Goal: Information Seeking & Learning: Learn about a topic

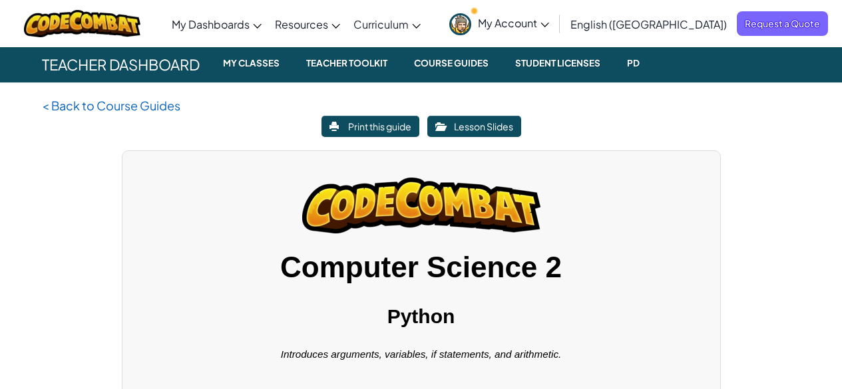
scroll to position [177, 0]
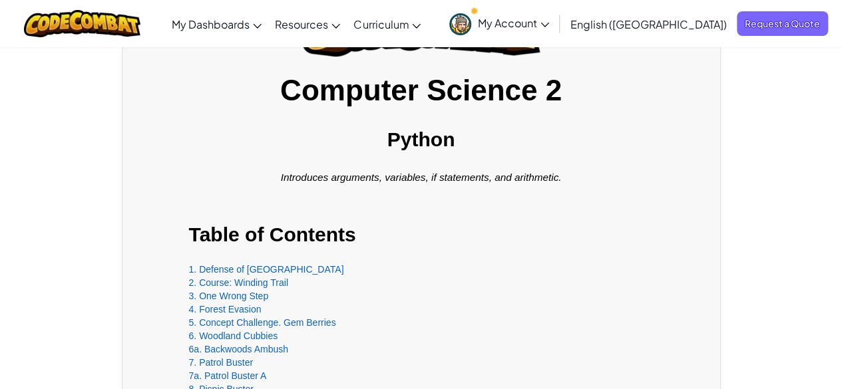
click at [250, 263] on div "1. Defense of [GEOGRAPHIC_DATA]" at bounding box center [421, 269] width 464 height 13
click at [244, 266] on link "1. Defense of [GEOGRAPHIC_DATA]" at bounding box center [266, 269] width 155 height 11
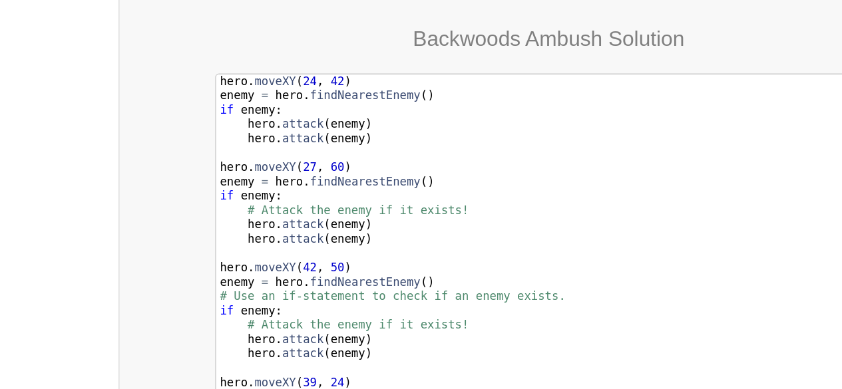
scroll to position [8023, 0]
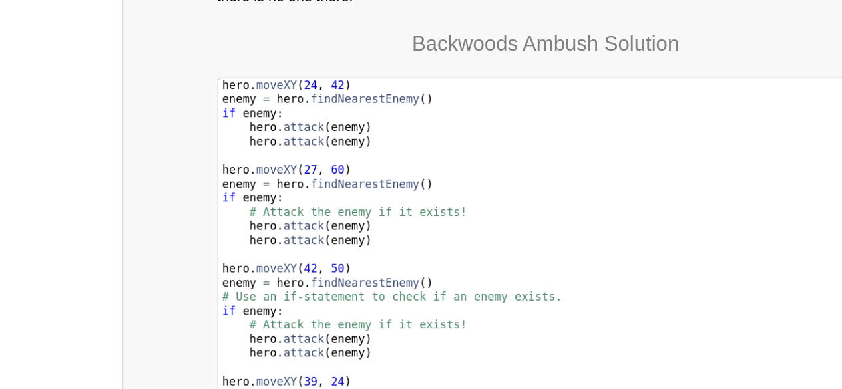
click at [305, 333] on div "hero . moveXY ( 24 , 42 ) enemy = hero . findNearestEnemy ( ) if enemy : hero .…" at bounding box center [422, 307] width 464 height 309
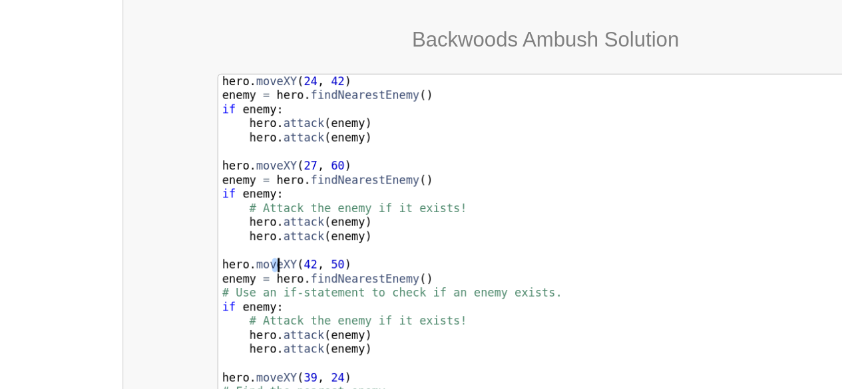
drag, startPoint x: 382, startPoint y: 333, endPoint x: 229, endPoint y: 263, distance: 168.2
click at [229, 263] on div "hero . moveXY ( 24 , 42 ) enemy = hero . findNearestEnemy ( ) if enemy : hero .…" at bounding box center [422, 307] width 464 height 309
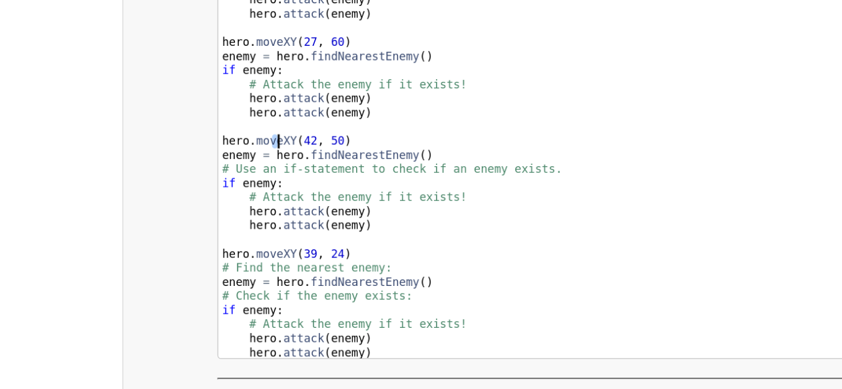
scroll to position [8104, 0]
click at [308, 216] on div "hero . moveXY ( 24 , 42 ) enemy = hero . findNearestEnemy ( ) if enemy : hero .…" at bounding box center [422, 227] width 464 height 309
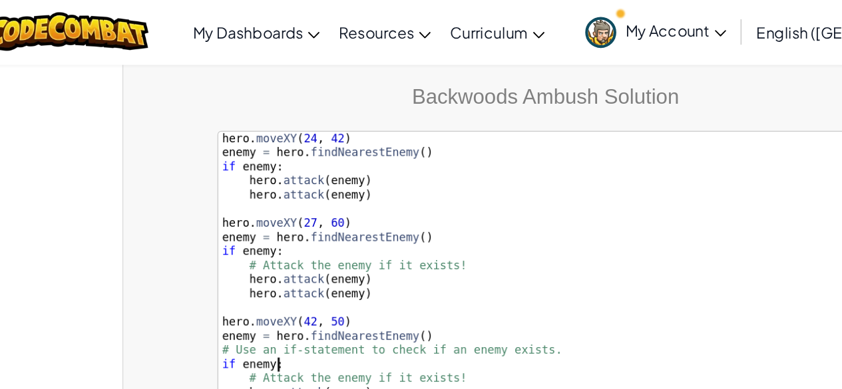
scroll to position [8082, 0]
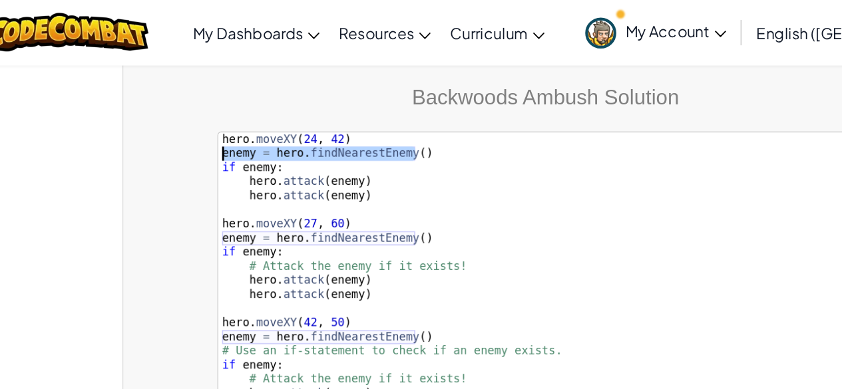
drag, startPoint x: 338, startPoint y: 83, endPoint x: 176, endPoint y: 86, distance: 162.4
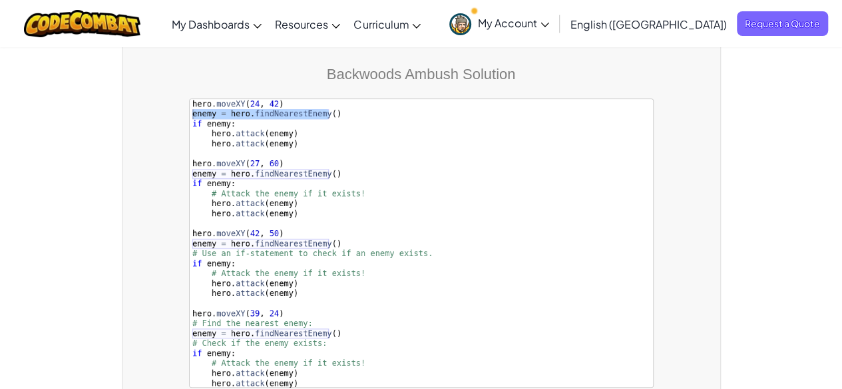
scroll to position [8077, 0]
type textarea "hero.attack(enemy)"
click at [258, 182] on div "hero . moveXY ( 24 , 42 ) enemy = hero . findNearestEnemy ( ) if enemy : hero .…" at bounding box center [422, 253] width 464 height 309
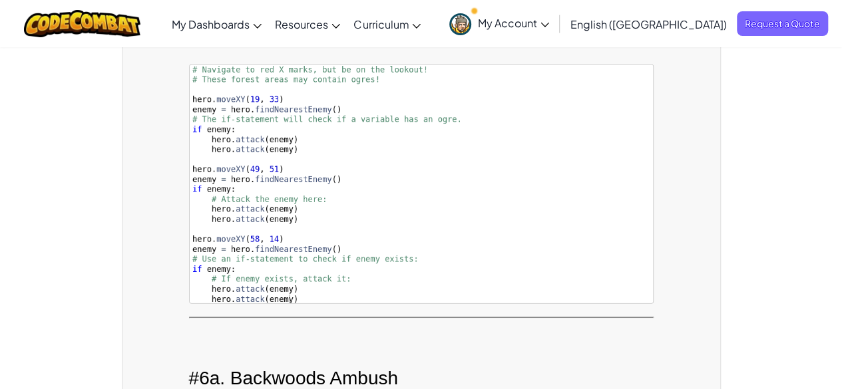
scroll to position [6549, 0]
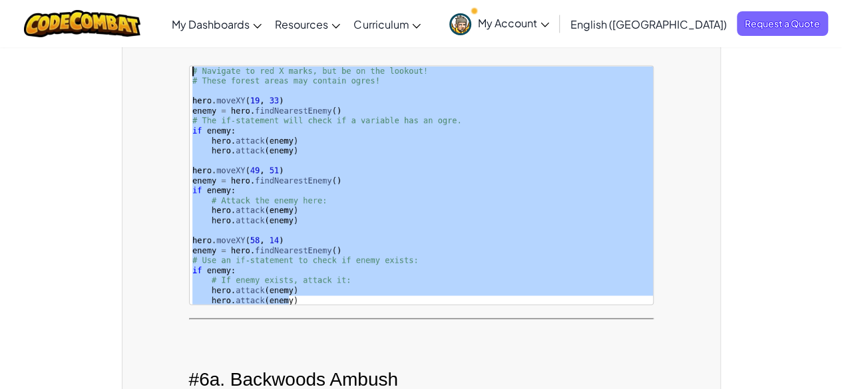
drag, startPoint x: 303, startPoint y: 285, endPoint x: 138, endPoint y: 5, distance: 325.4
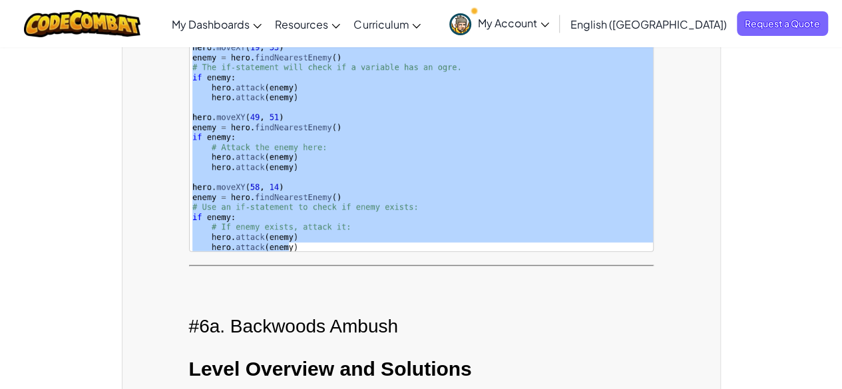
scroll to position [6601, 0]
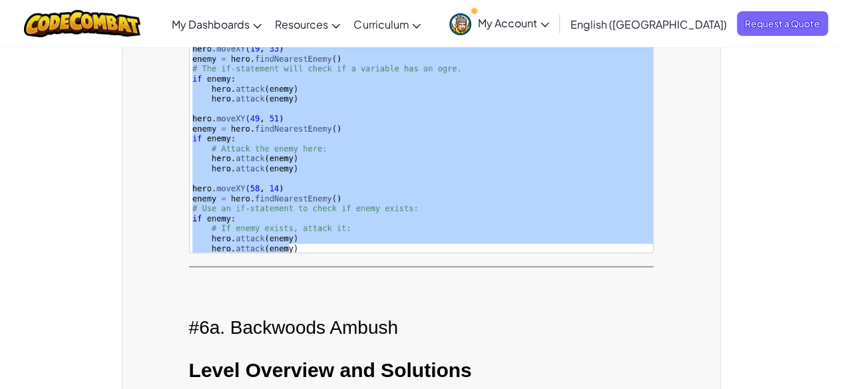
click at [399, 228] on div "# Navigate to red X marks, but be on the lookout! · # These forest areas may co…" at bounding box center [421, 134] width 463 height 238
type textarea "hero.attack(enemy)"
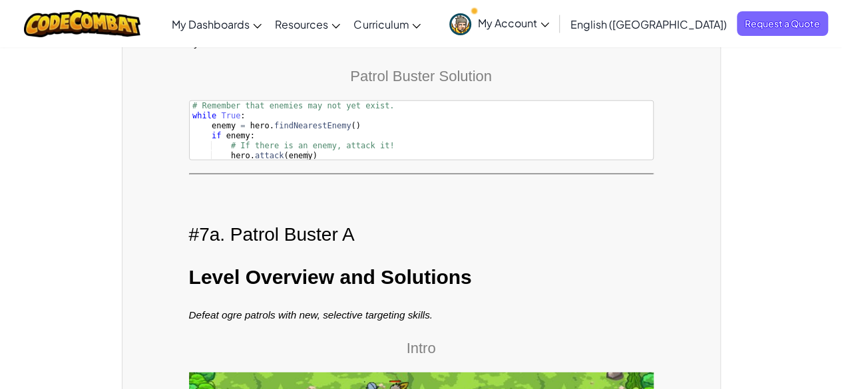
scroll to position [9334, 0]
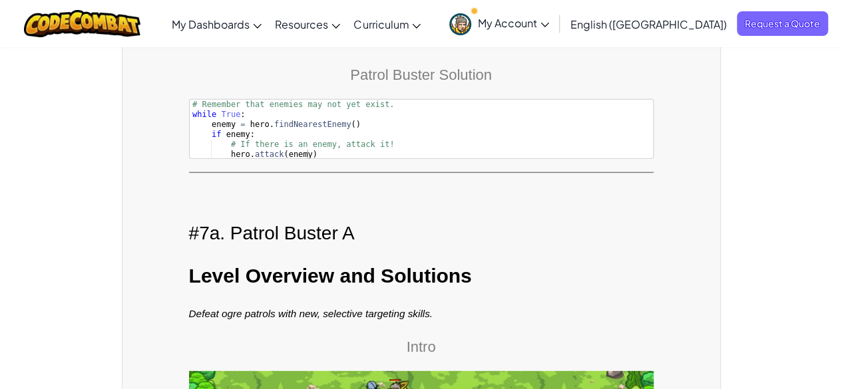
click at [413, 220] on h2 "#7a. Patrol Buster A" at bounding box center [421, 234] width 464 height 28
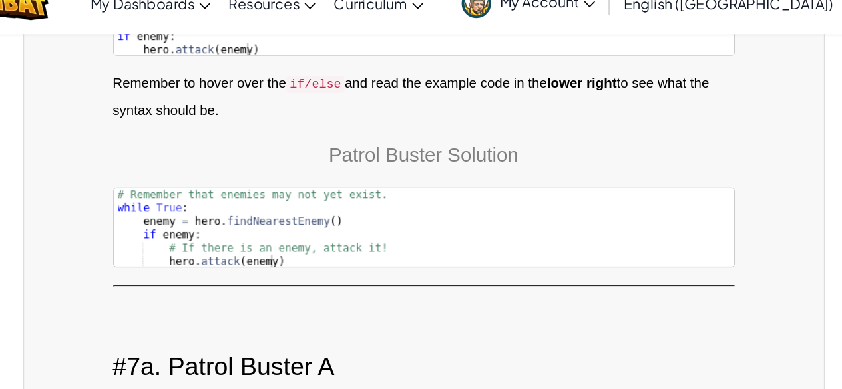
scroll to position [9271, 0]
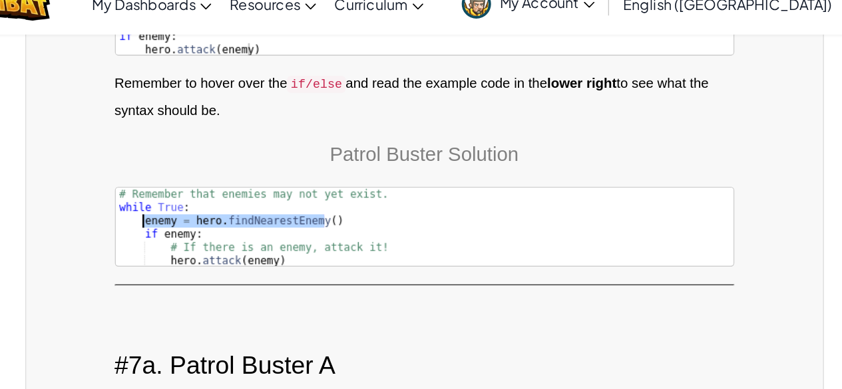
drag, startPoint x: 357, startPoint y: 161, endPoint x: 211, endPoint y: 160, distance: 145.7
click at [211, 162] on div "# Remember that enemies may not yet exist. · while True : enemy = hero . findNe…" at bounding box center [422, 202] width 464 height 80
drag, startPoint x: 248, startPoint y: 164, endPoint x: 209, endPoint y: 164, distance: 39.3
click at [209, 164] on div "# Remember that enemies may not yet exist. · while True : enemy = hero . findNe…" at bounding box center [422, 202] width 464 height 80
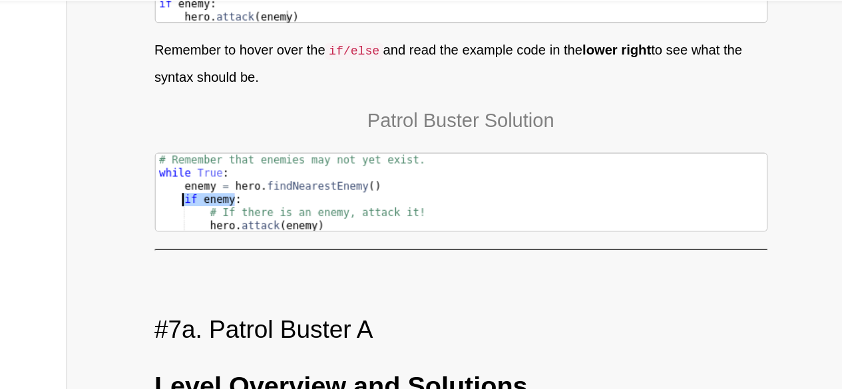
scroll to position [9270, 0]
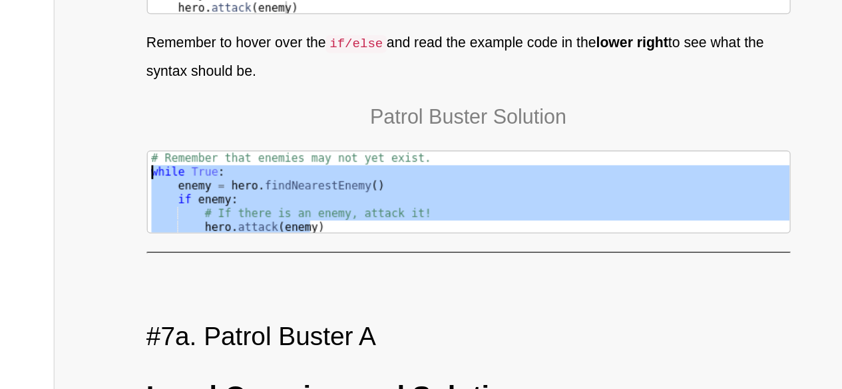
drag, startPoint x: 307, startPoint y: 188, endPoint x: 159, endPoint y: 147, distance: 154.0
type textarea "while True: enemy = hero.findNearestEnemy()"
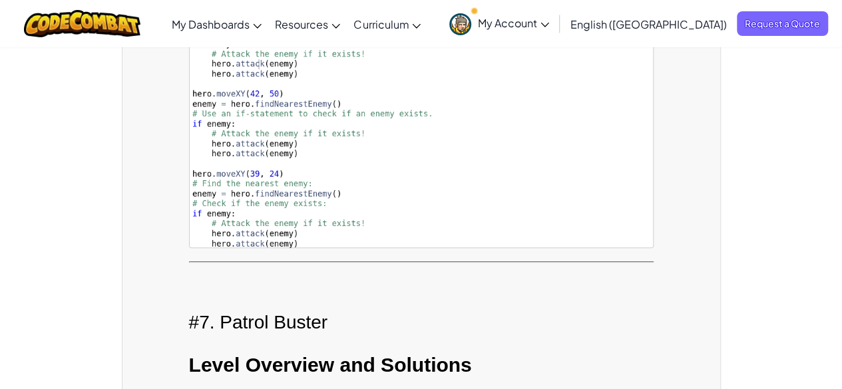
scroll to position [8114, 0]
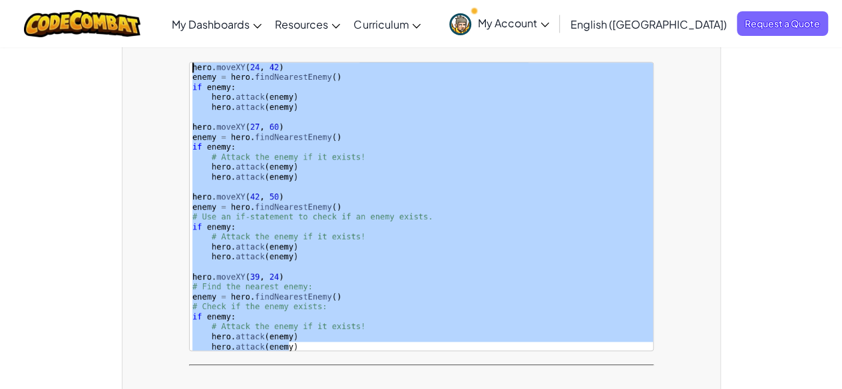
drag, startPoint x: 295, startPoint y: 325, endPoint x: 178, endPoint y: -58, distance: 400.6
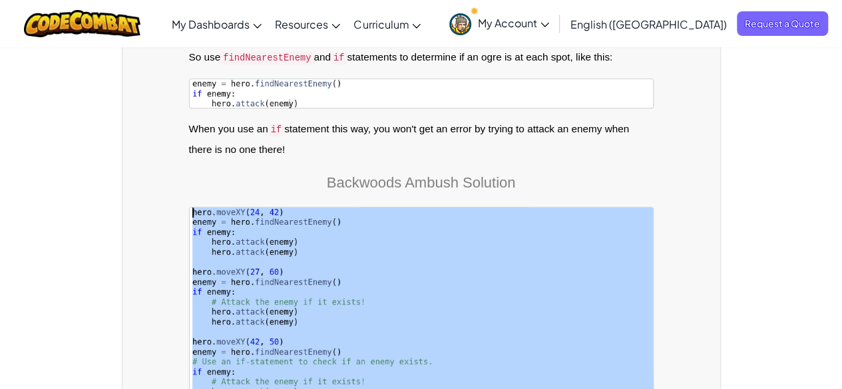
scroll to position [7965, 0]
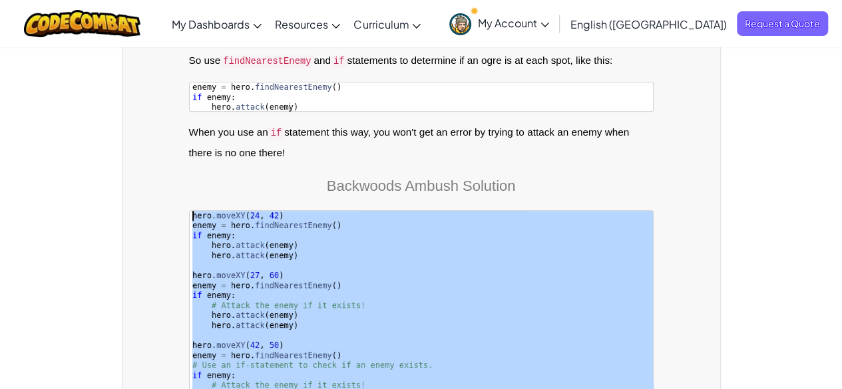
click at [357, 255] on div "hero . moveXY ( 24 , 42 ) enemy = hero . findNearestEnemy ( ) if enemy : hero .…" at bounding box center [421, 355] width 463 height 288
type textarea "hero.moveXY(27, 60)"
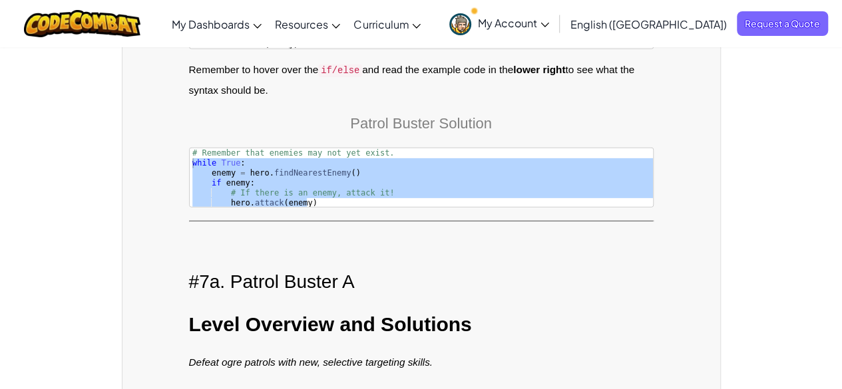
scroll to position [9286, 0]
click at [323, 162] on div "# Remember that enemies may not yet exist. · while True : enemy = hero . findNe…" at bounding box center [421, 177] width 463 height 59
type textarea "# If there is an enemy, attack it!"
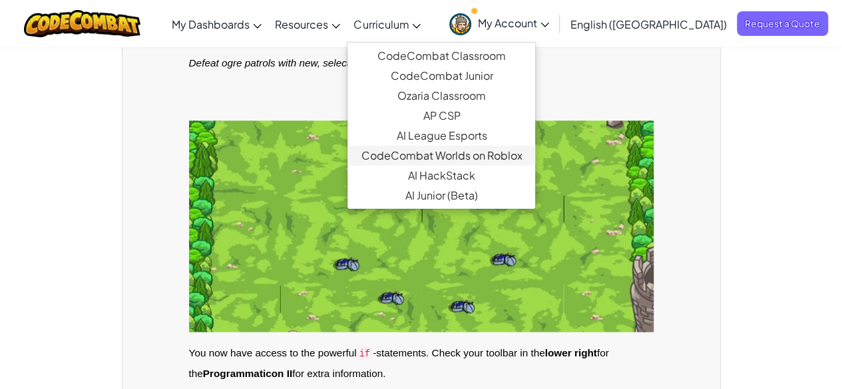
scroll to position [8714, 0]
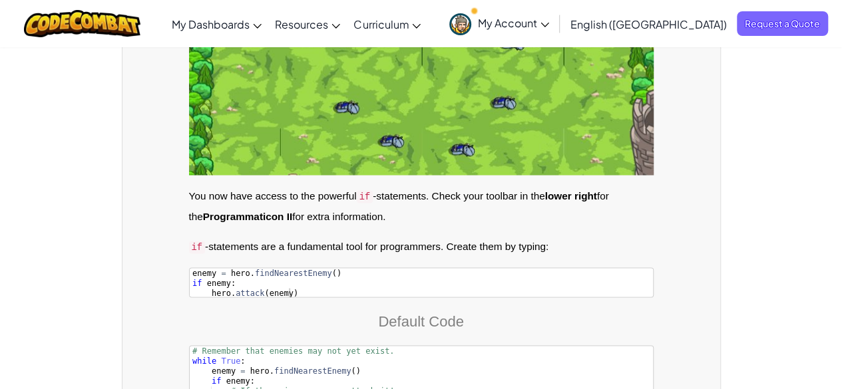
click at [341, 195] on p "You now have access to the powerful if -statements. Check your toolbar in the l…" at bounding box center [421, 206] width 464 height 40
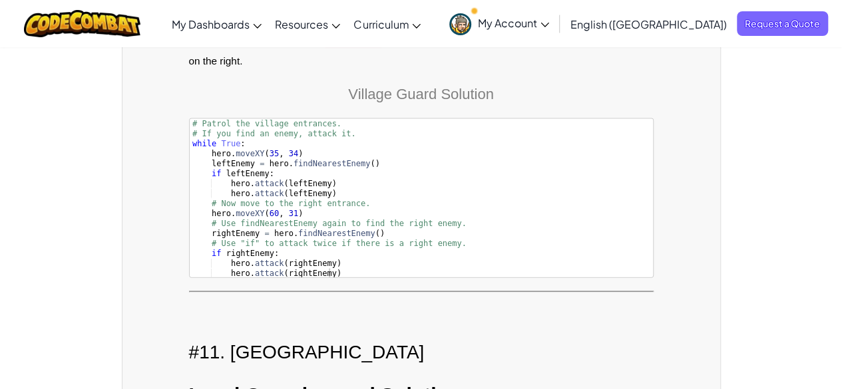
scroll to position [14033, 0]
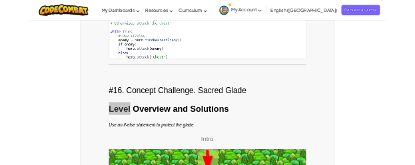
scroll to position [20301, 0]
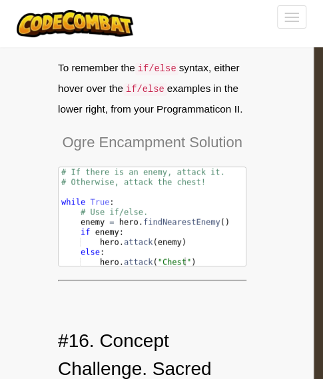
scroll to position [22334, 0]
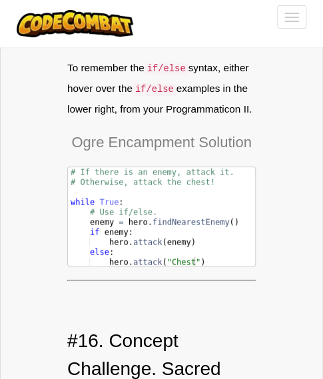
drag, startPoint x: 209, startPoint y: 388, endPoint x: 178, endPoint y: 184, distance: 206.6
drag, startPoint x: 278, startPoint y: 11, endPoint x: 850, endPoint y: -58, distance: 576.5
